Goal: Communication & Community: Share content

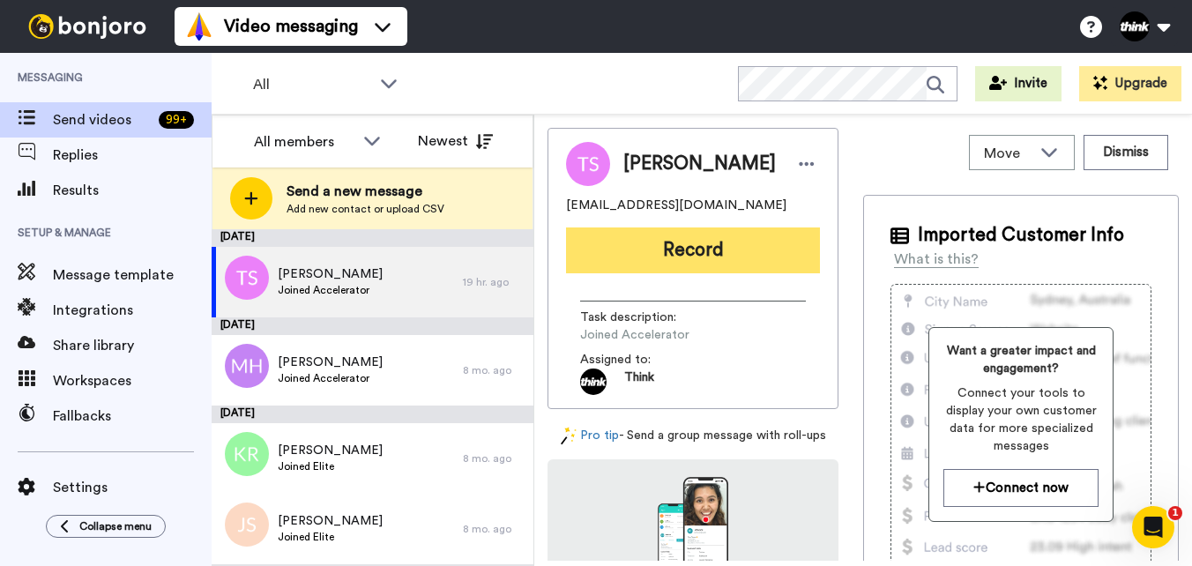
click at [762, 242] on button "Record" at bounding box center [693, 250] width 254 height 46
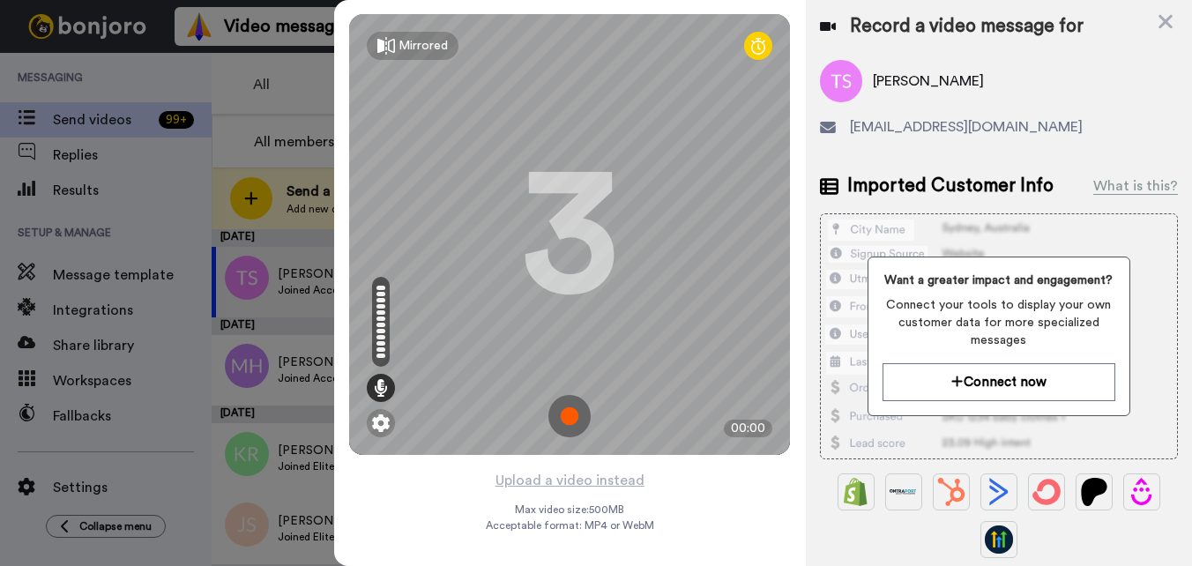
click at [576, 405] on img at bounding box center [569, 416] width 42 height 42
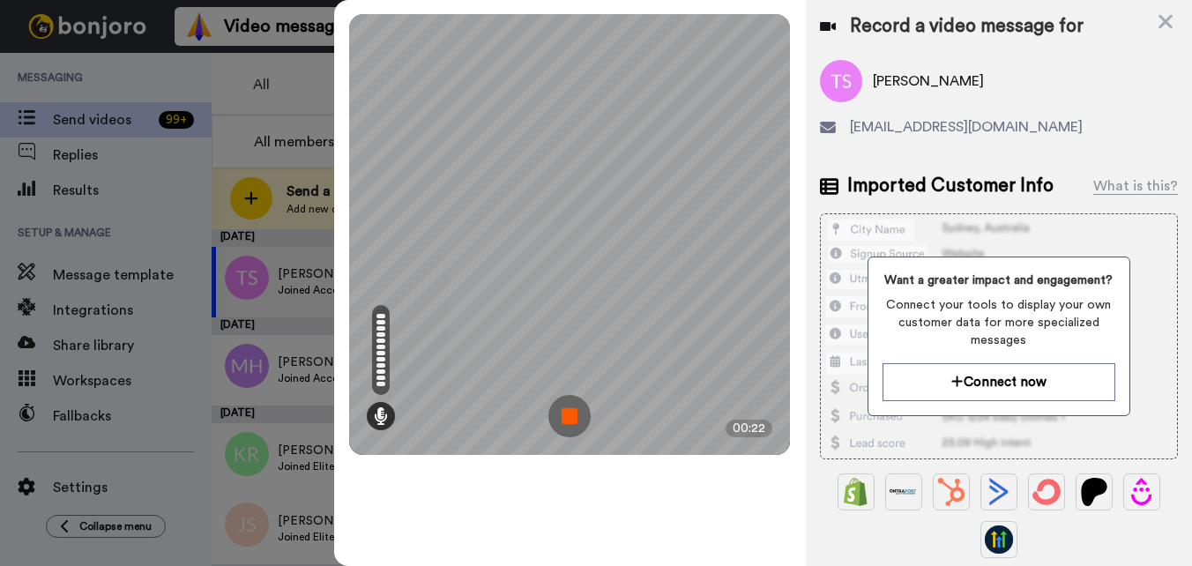
click at [570, 414] on img at bounding box center [569, 416] width 42 height 42
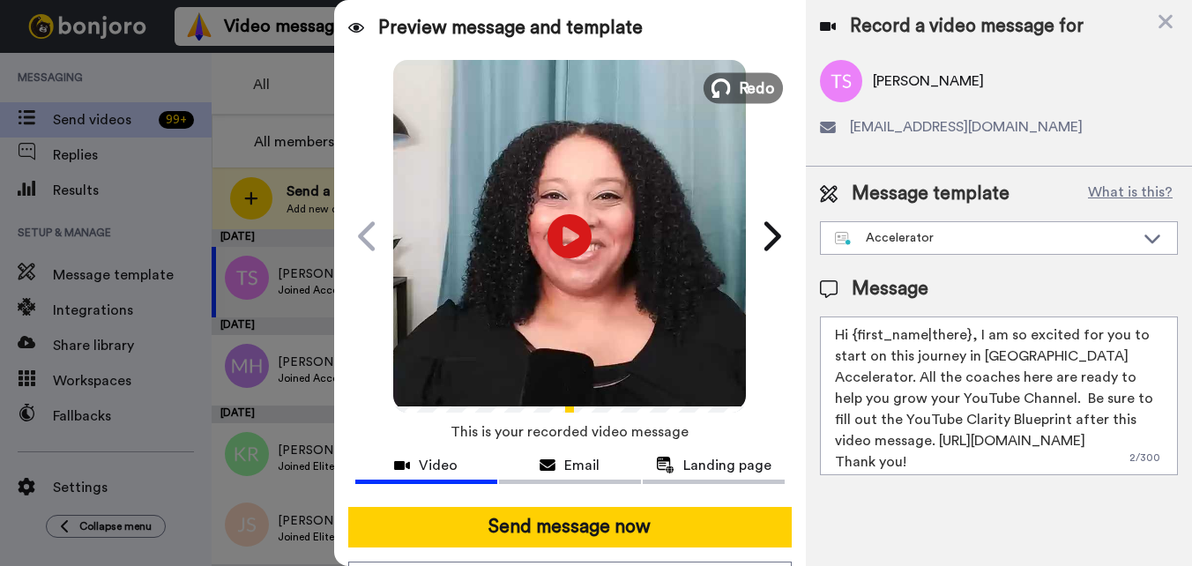
click at [721, 94] on icon at bounding box center [720, 87] width 19 height 19
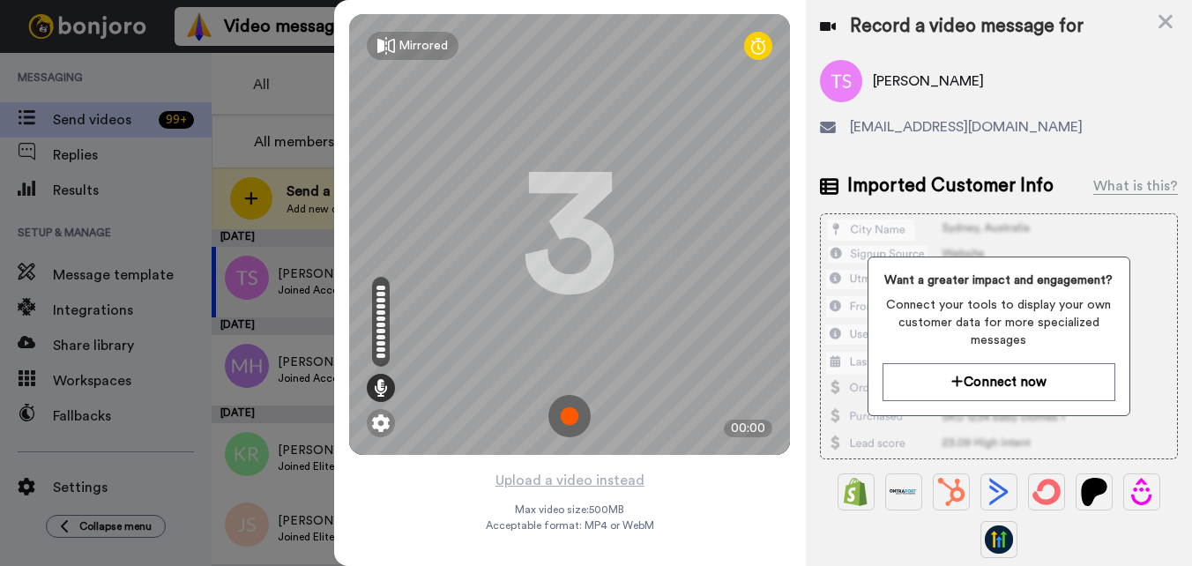
click at [577, 413] on img at bounding box center [569, 416] width 42 height 42
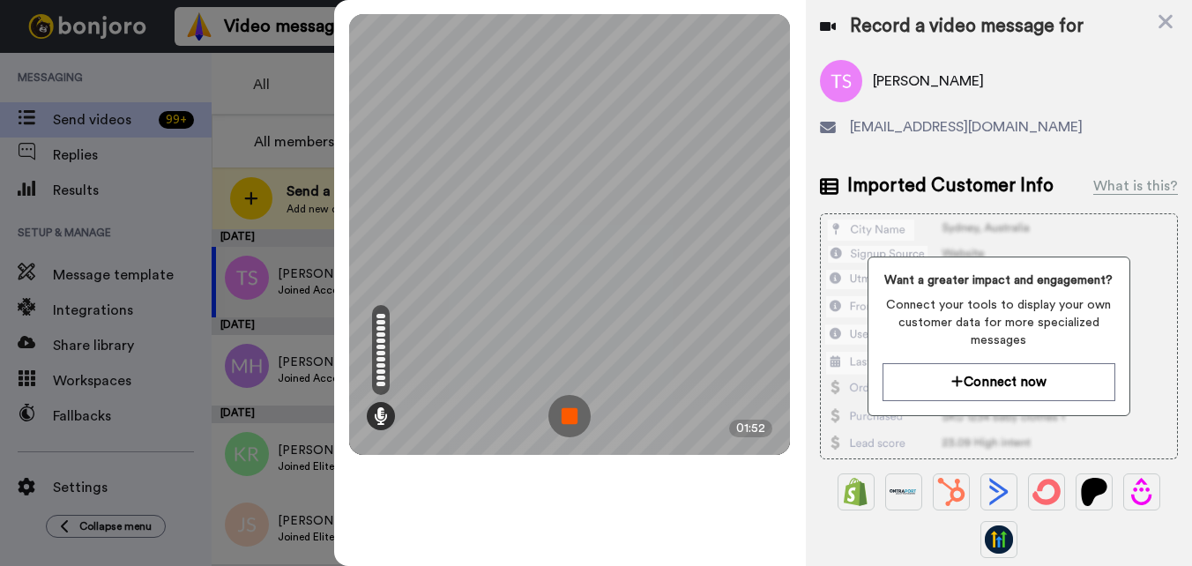
click at [565, 417] on img at bounding box center [569, 416] width 42 height 42
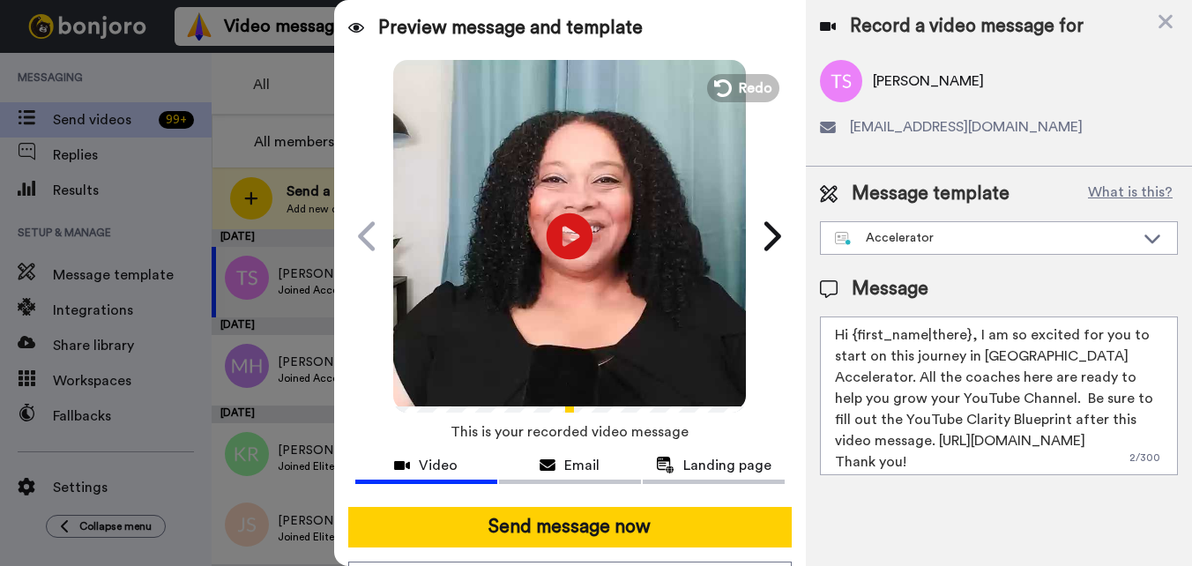
click at [575, 237] on icon at bounding box center [569, 235] width 47 height 47
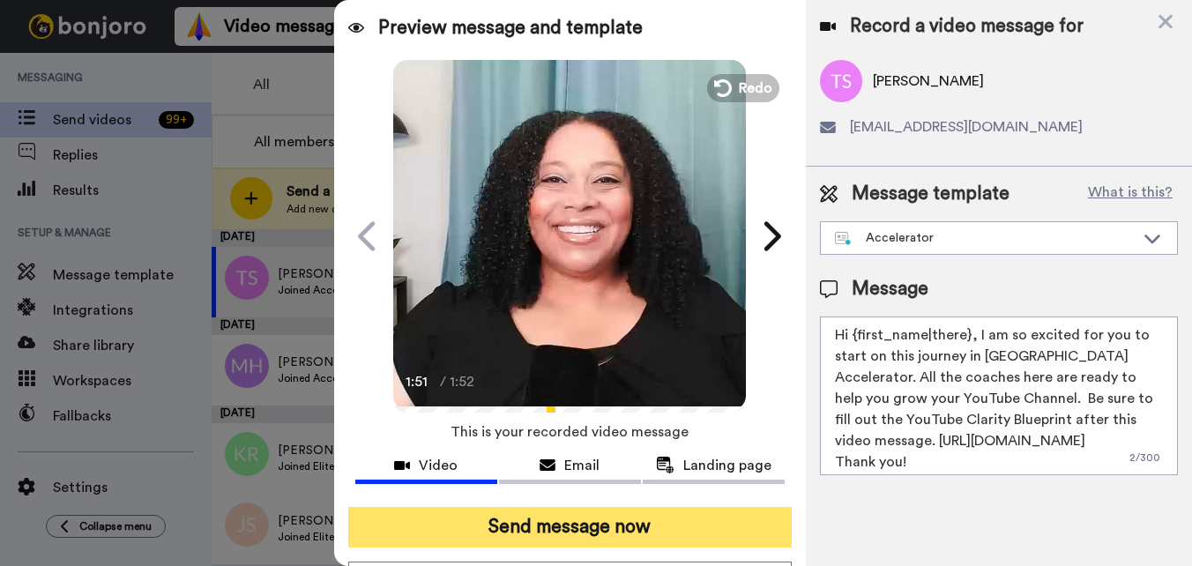
click at [594, 529] on button "Send message now" at bounding box center [569, 527] width 443 height 41
